Goal: Transaction & Acquisition: Purchase product/service

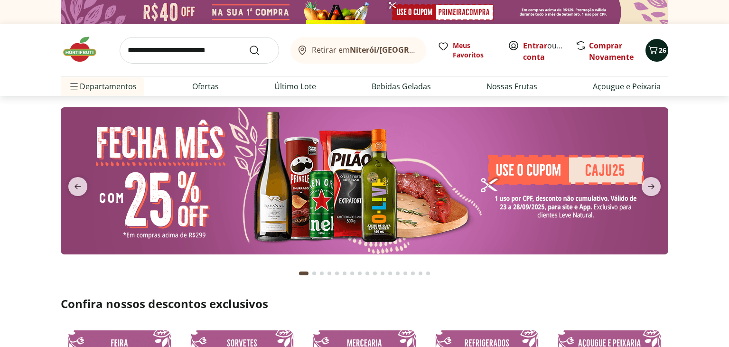
click at [656, 48] on icon "Carrinho" at bounding box center [652, 49] width 11 height 11
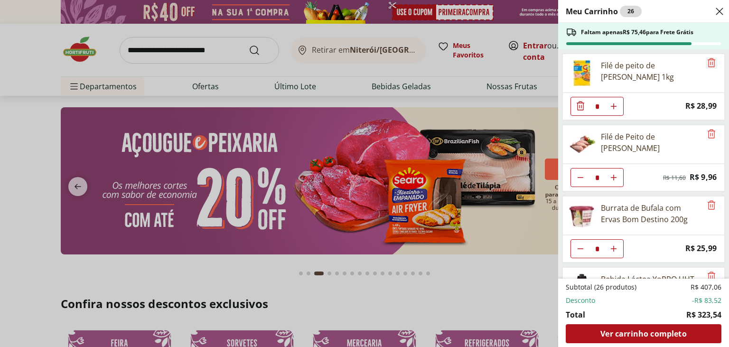
click at [712, 67] on icon "Remove" at bounding box center [710, 62] width 11 height 11
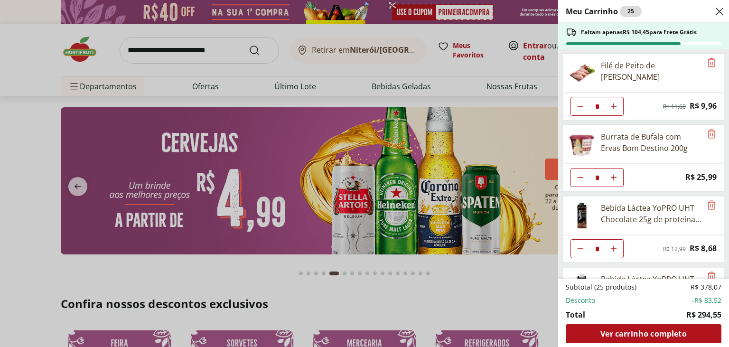
click at [227, 48] on div "Meu Carrinho 25 Faltam apenas R$ 104,45 para Frete Grátis Filé de Peito de Fran…" at bounding box center [364, 173] width 729 height 347
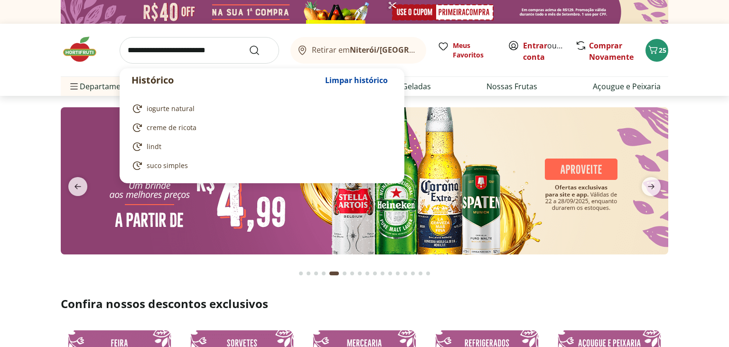
click at [206, 47] on input "search" at bounding box center [199, 50] width 159 height 27
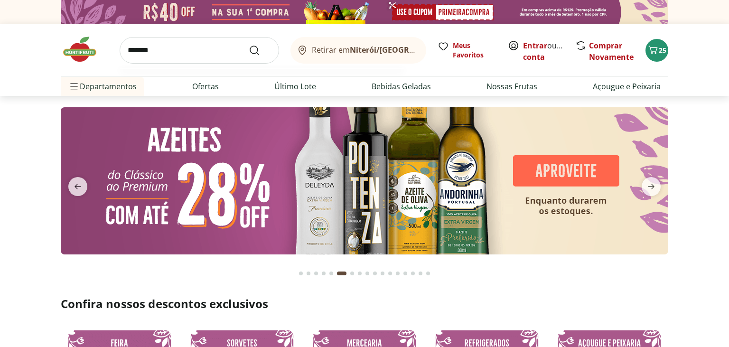
type input "*******"
click at [249, 45] on button "Submit Search" at bounding box center [260, 50] width 23 height 11
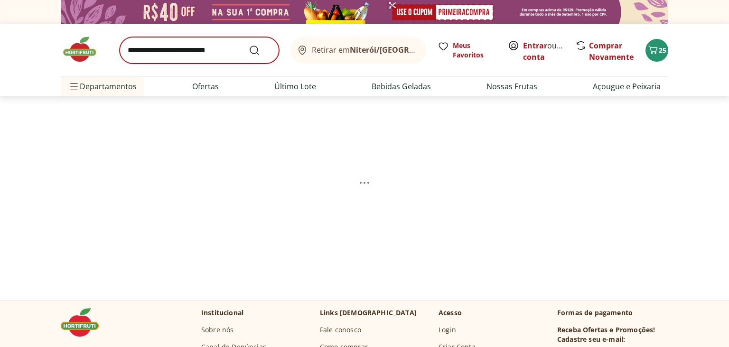
select select "**********"
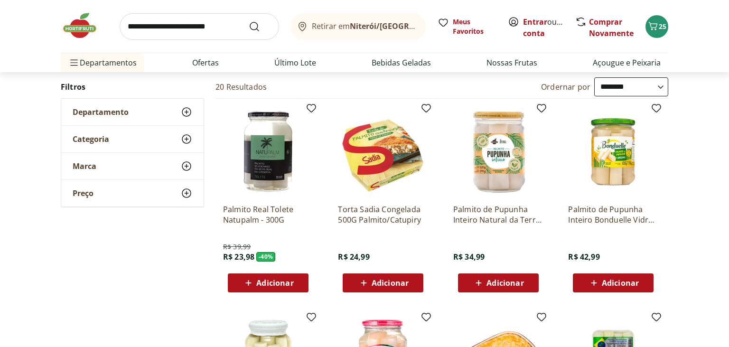
scroll to position [150, 0]
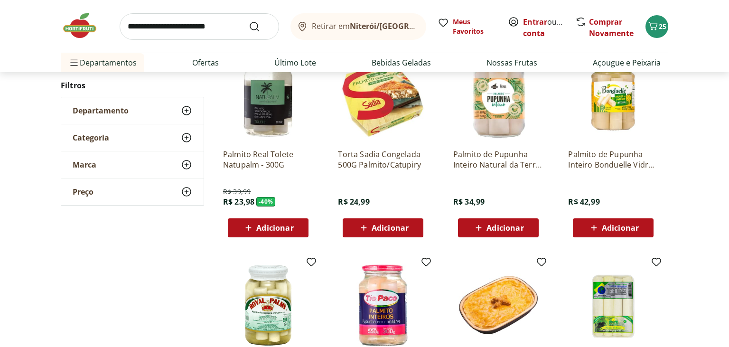
click at [259, 230] on span "Adicionar" at bounding box center [274, 228] width 37 height 8
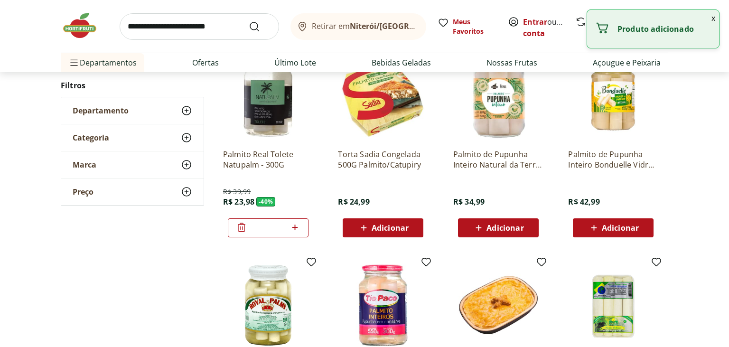
click at [713, 20] on button "x" at bounding box center [712, 18] width 11 height 16
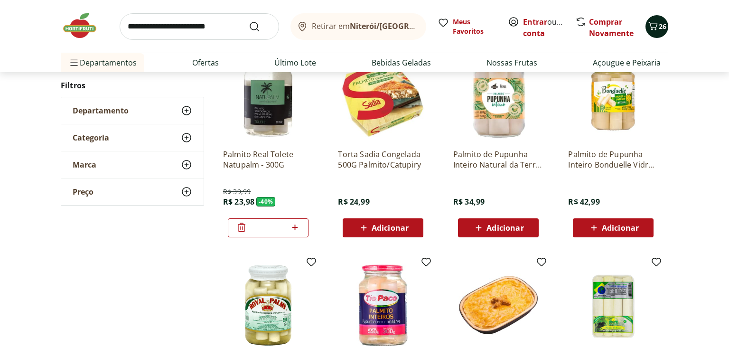
click at [657, 28] on icon "Carrinho" at bounding box center [652, 25] width 11 height 11
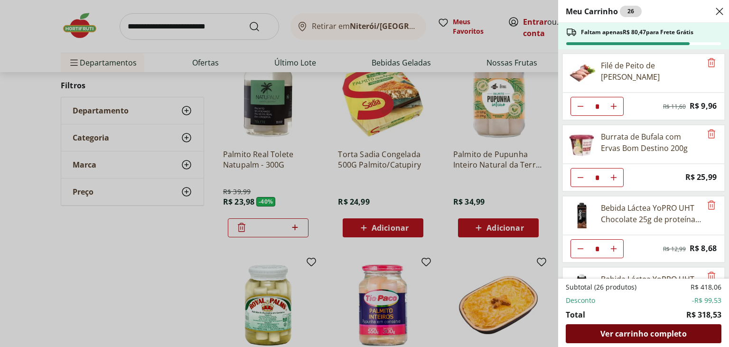
click at [646, 337] on span "Ver carrinho completo" at bounding box center [643, 334] width 86 height 8
